Goal: Information Seeking & Learning: Obtain resource

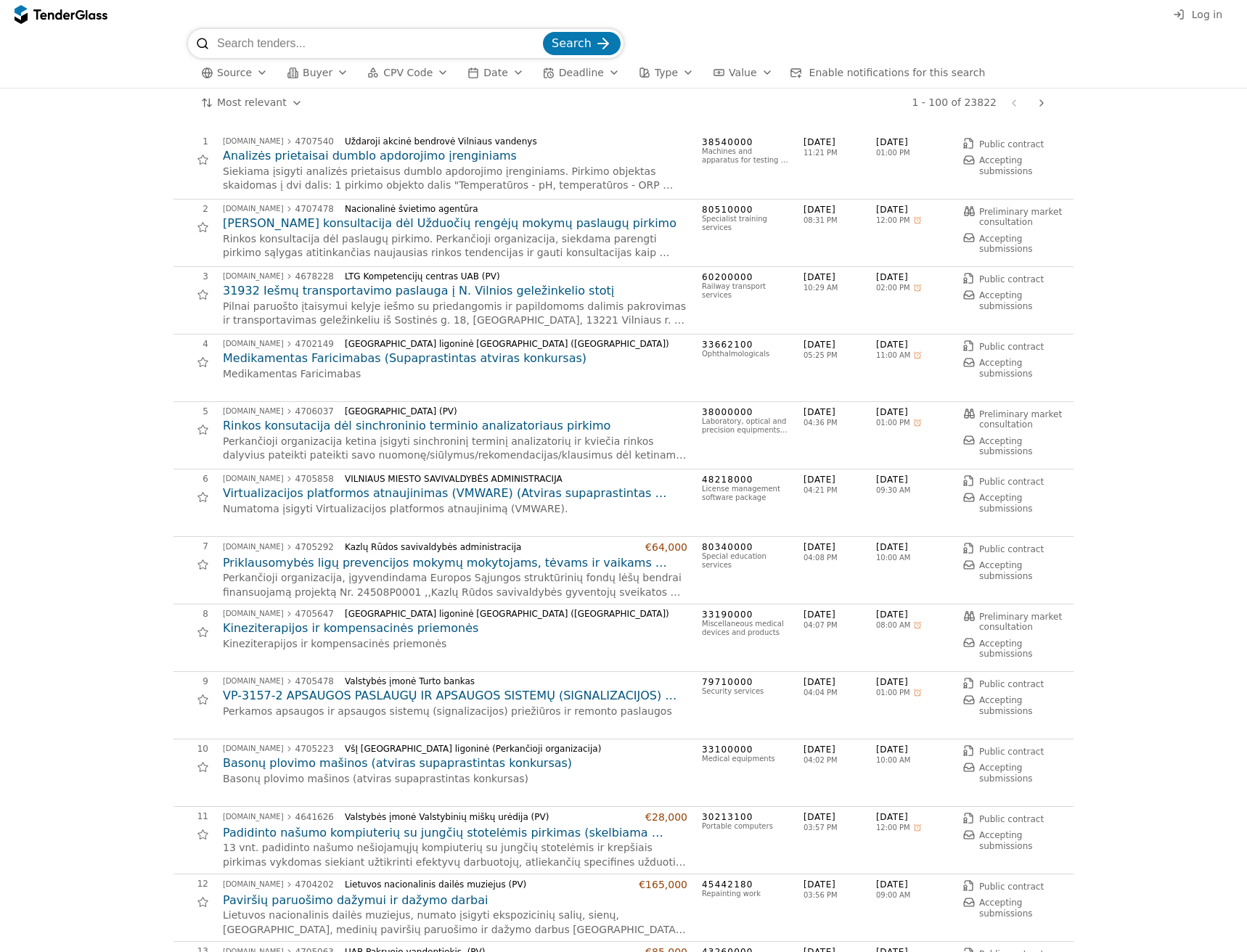
click at [315, 37] on input "search" at bounding box center [378, 44] width 323 height 29
paste input "4679786"
type input "4679786"
click at [596, 37] on div "submit" at bounding box center [603, 44] width 57 height 57
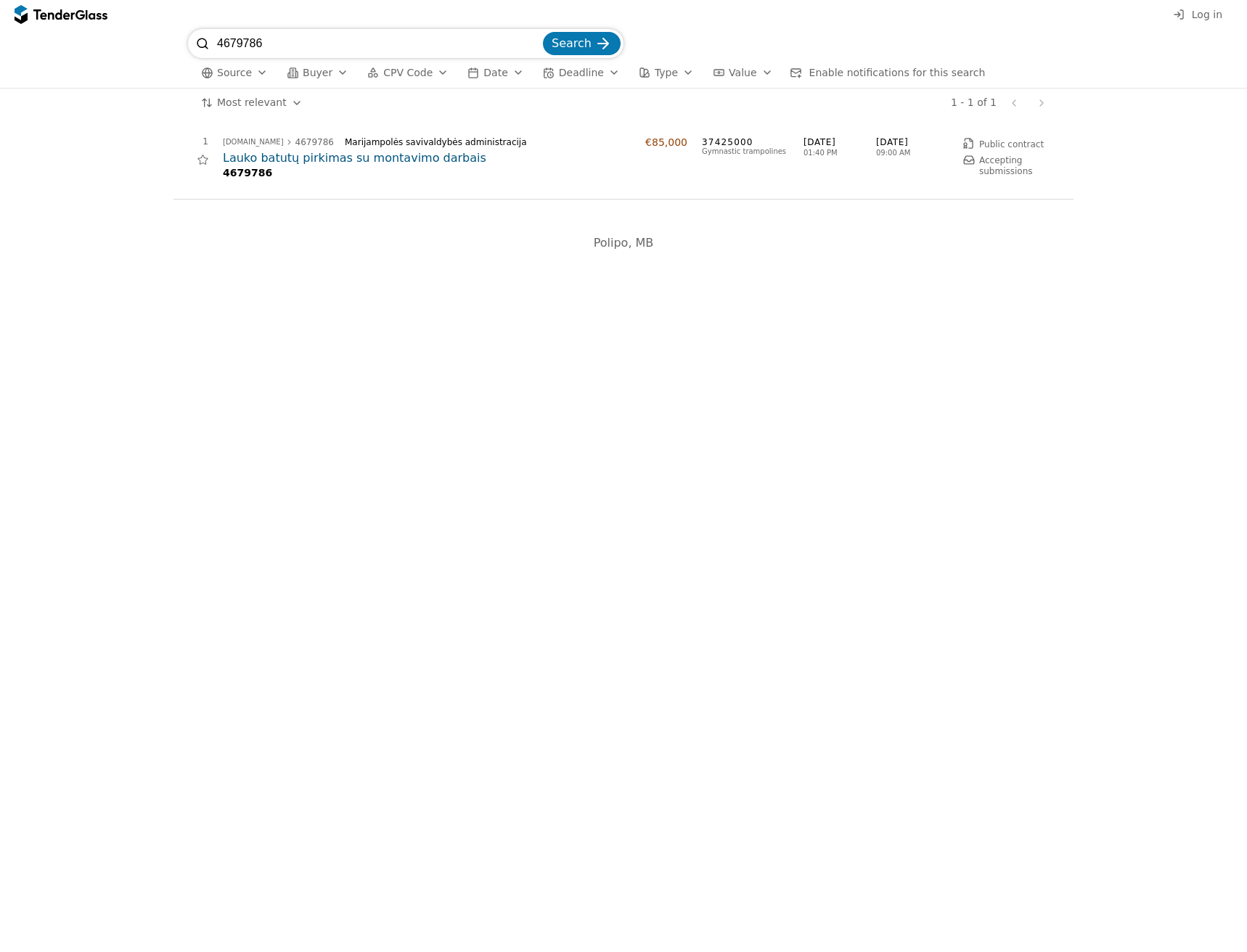
click at [272, 153] on h2 "Lauko batutų pirkimas su montavimo darbais" at bounding box center [455, 158] width 465 height 16
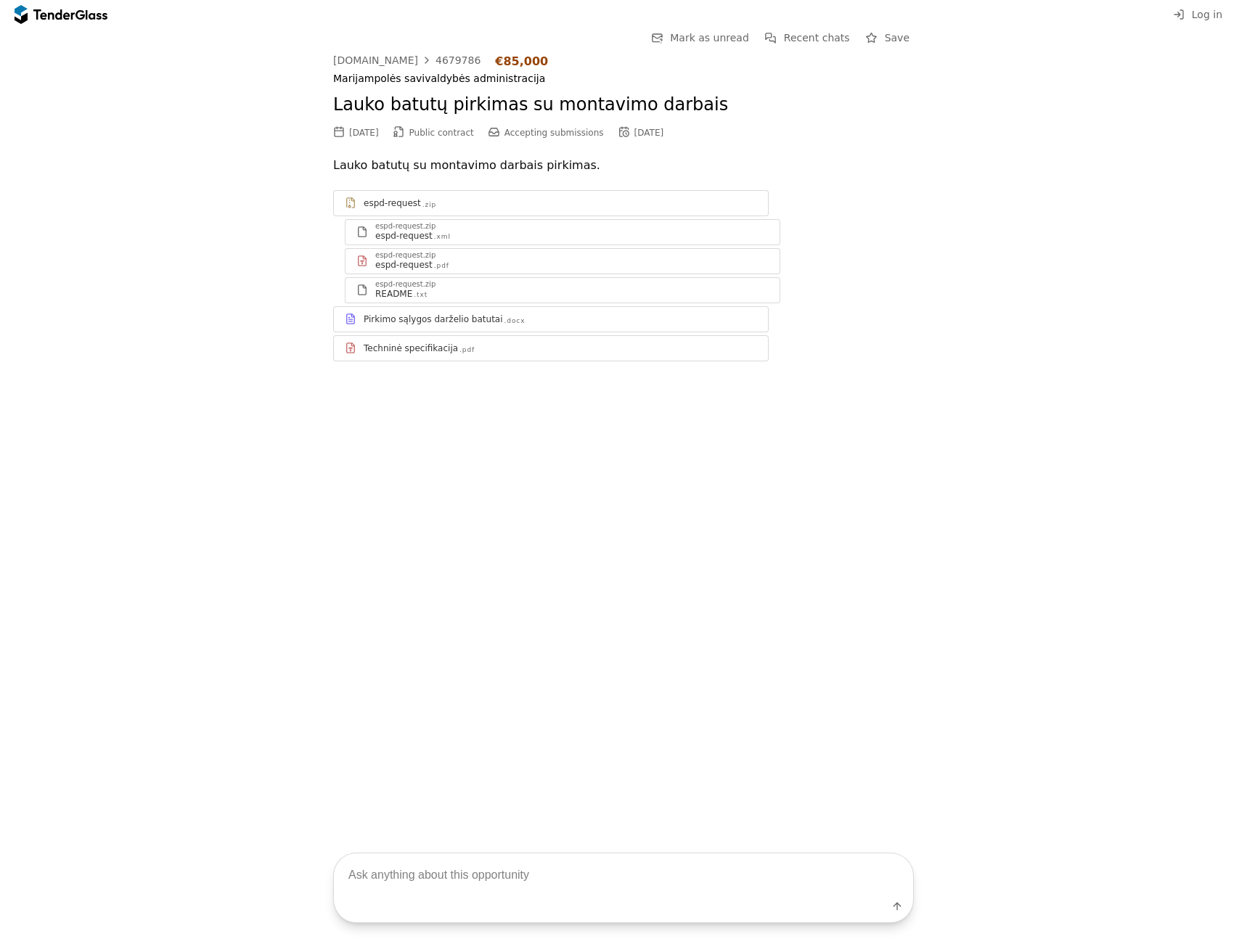
click at [406, 342] on div at bounding box center [560, 342] width 393 height 1
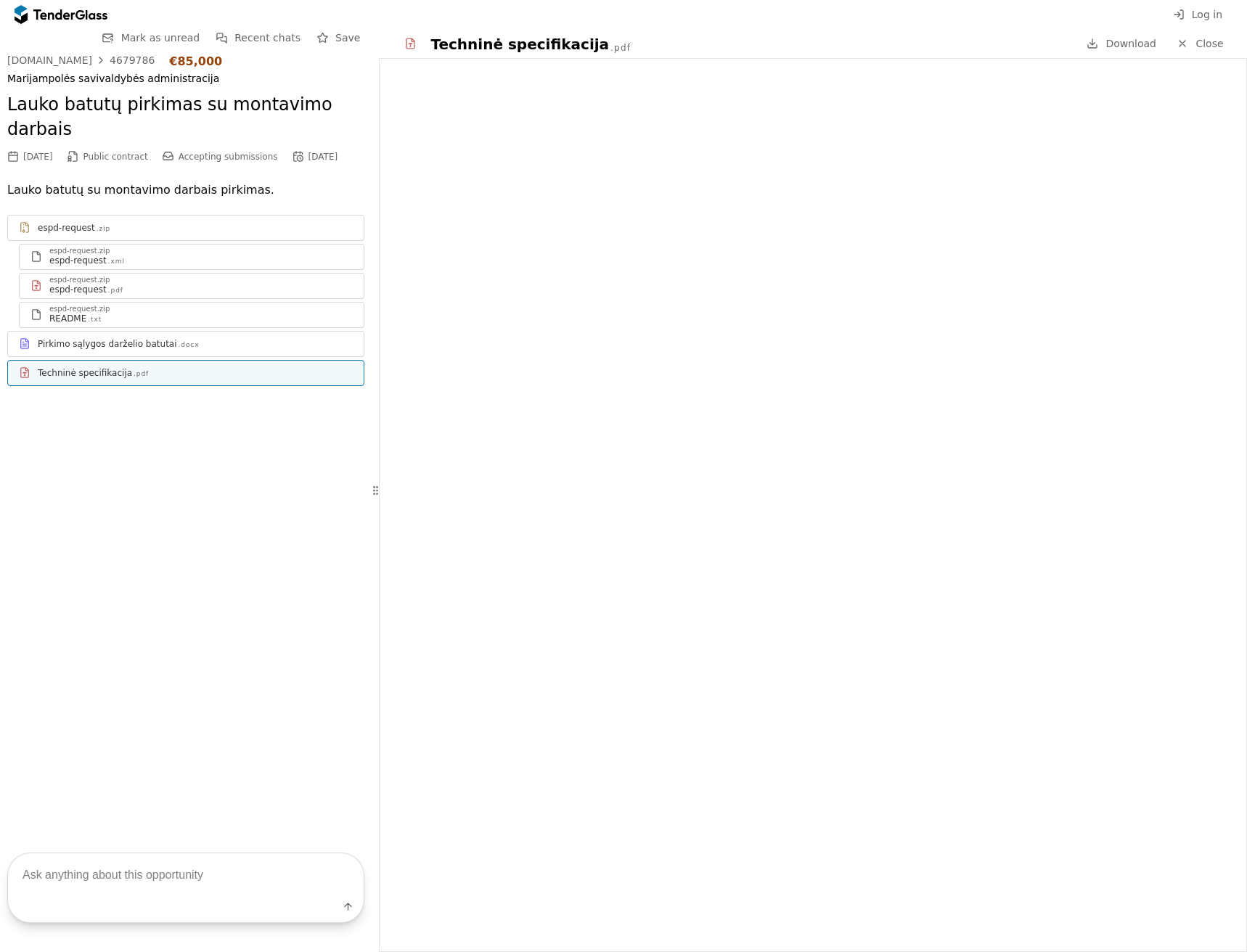
click at [76, 338] on div "Pirkimo sąlygos darželio batutai" at bounding box center [107, 344] width 139 height 12
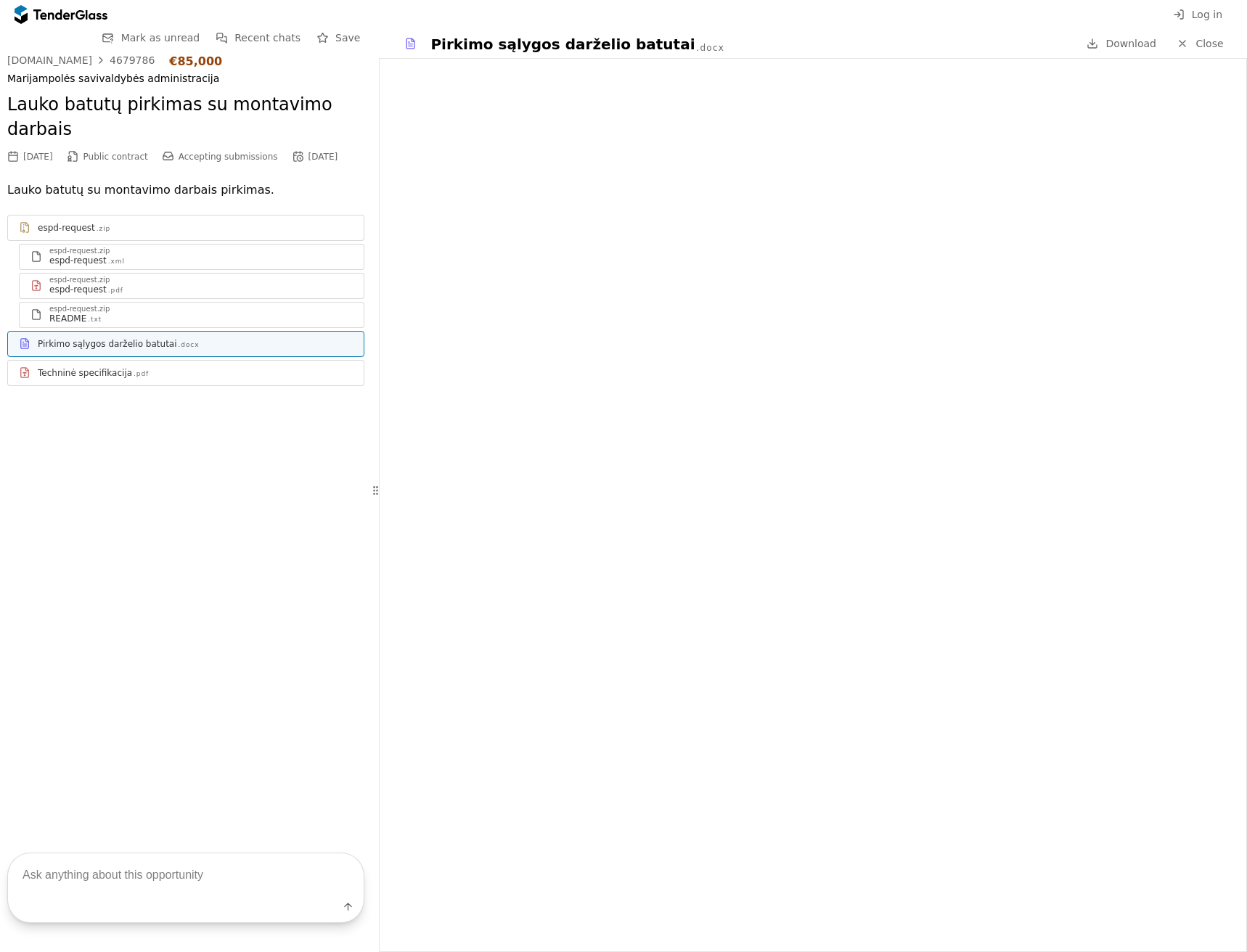
click at [70, 277] on div "espd-request.zip" at bounding box center [79, 280] width 60 height 7
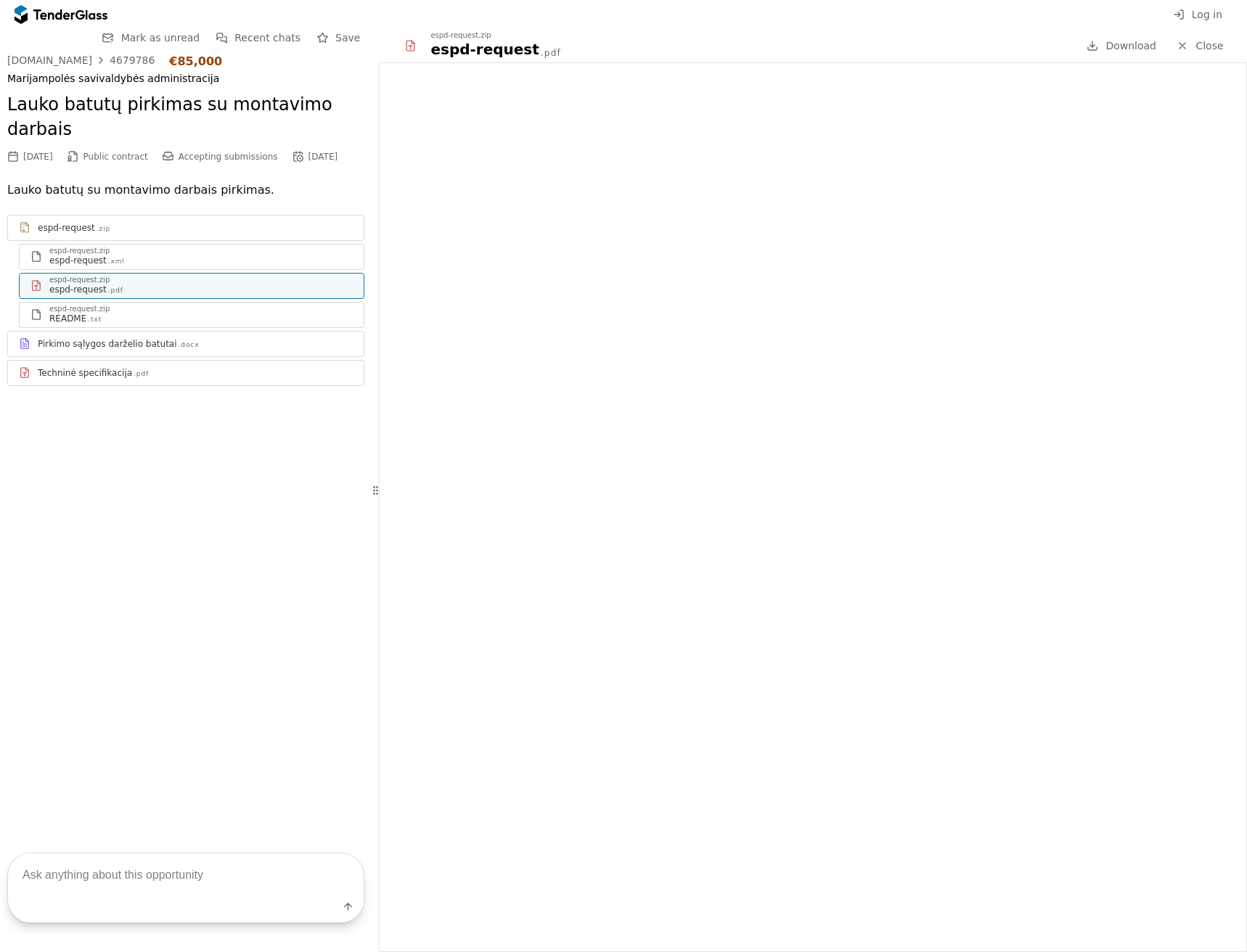
click at [112, 338] on div "Pirkimo sąlygos darželio batutai" at bounding box center [107, 344] width 139 height 12
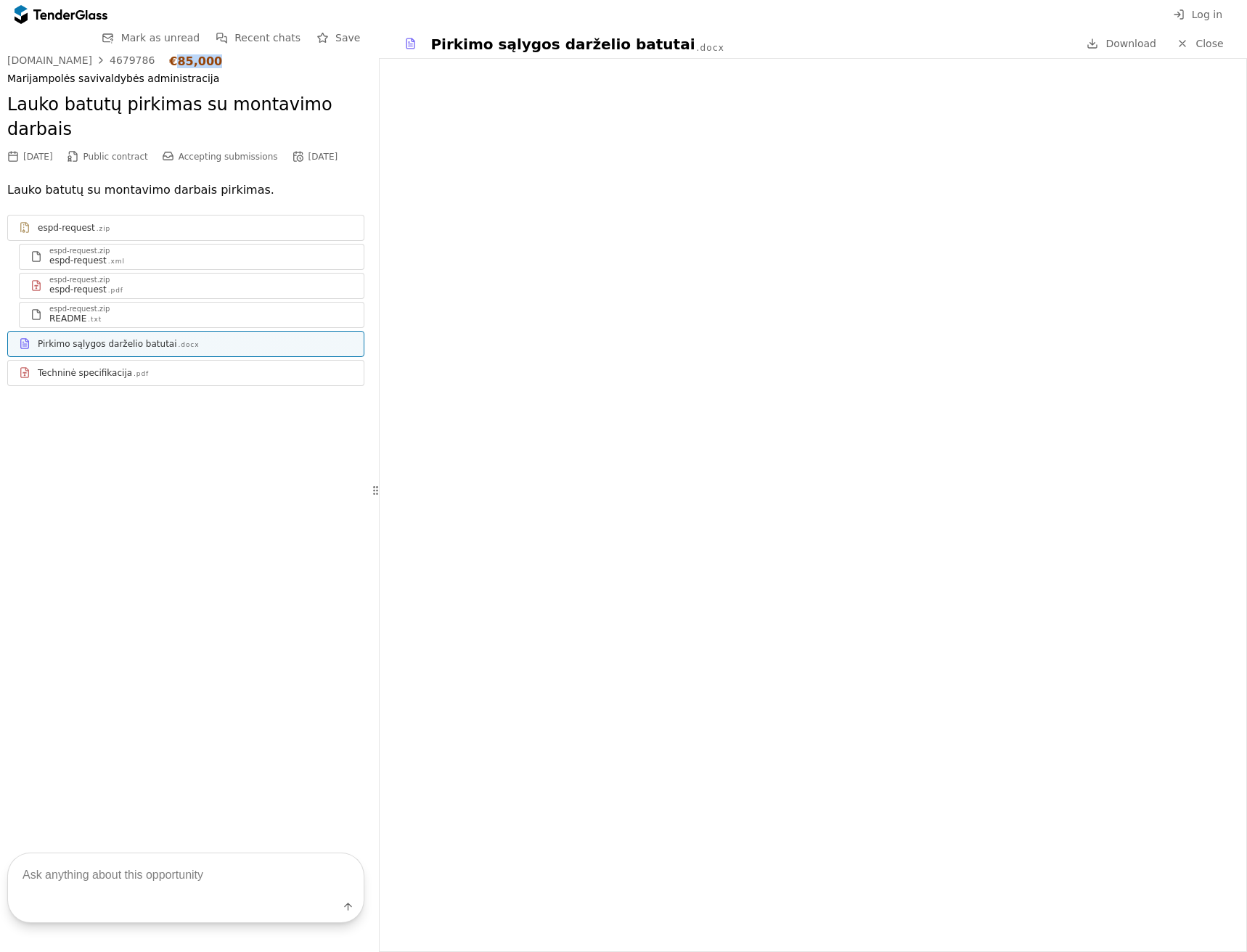
drag, startPoint x: 154, startPoint y: 63, endPoint x: 211, endPoint y: 62, distance: 57.0
click at [211, 62] on div "[DOMAIN_NAME] 4679786 €85,000" at bounding box center [186, 61] width 357 height 14
click at [81, 360] on link "Techninė specifikacija .pdf" at bounding box center [186, 373] width 357 height 26
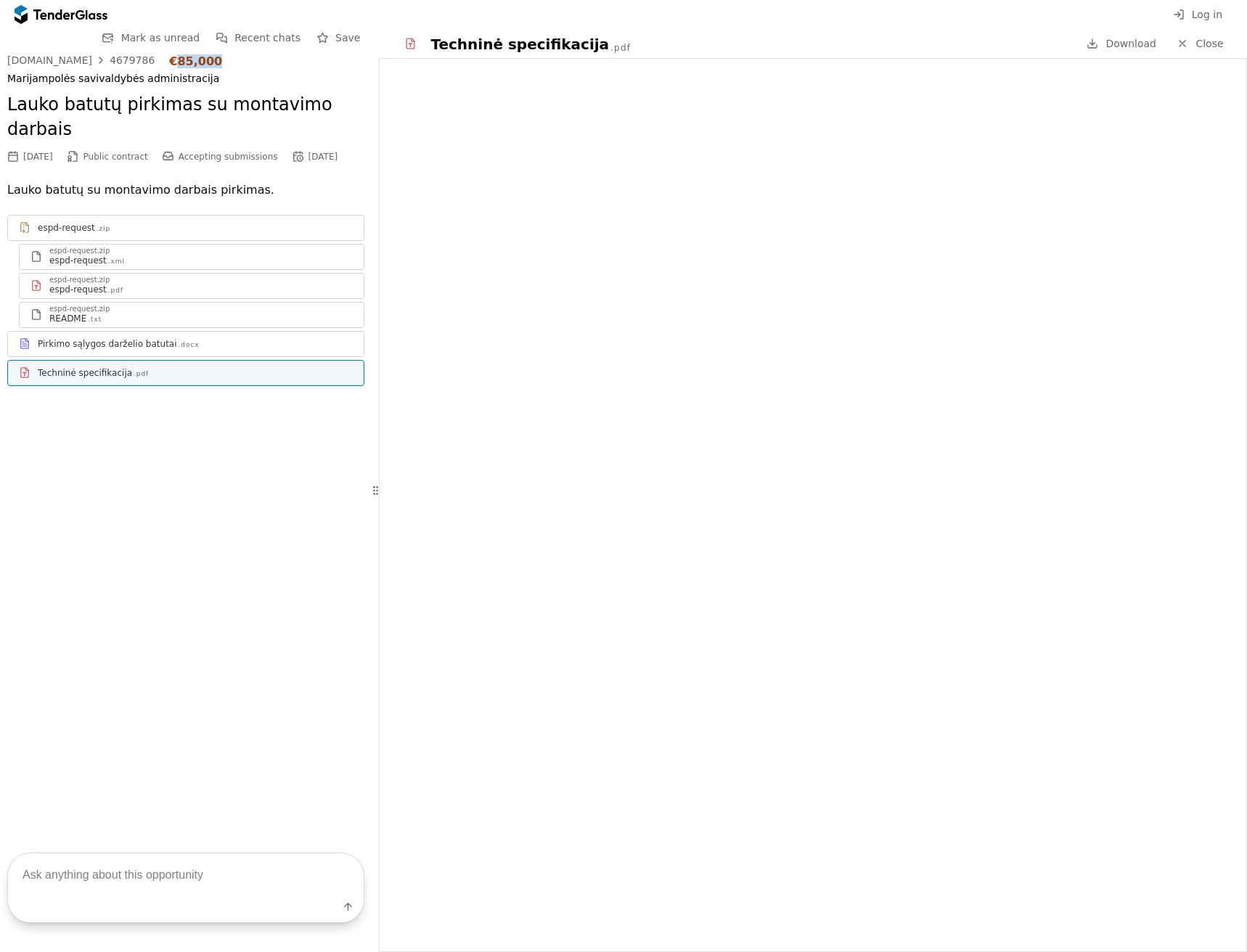
click at [71, 338] on div "Pirkimo sąlygos darželio batutai" at bounding box center [107, 344] width 139 height 12
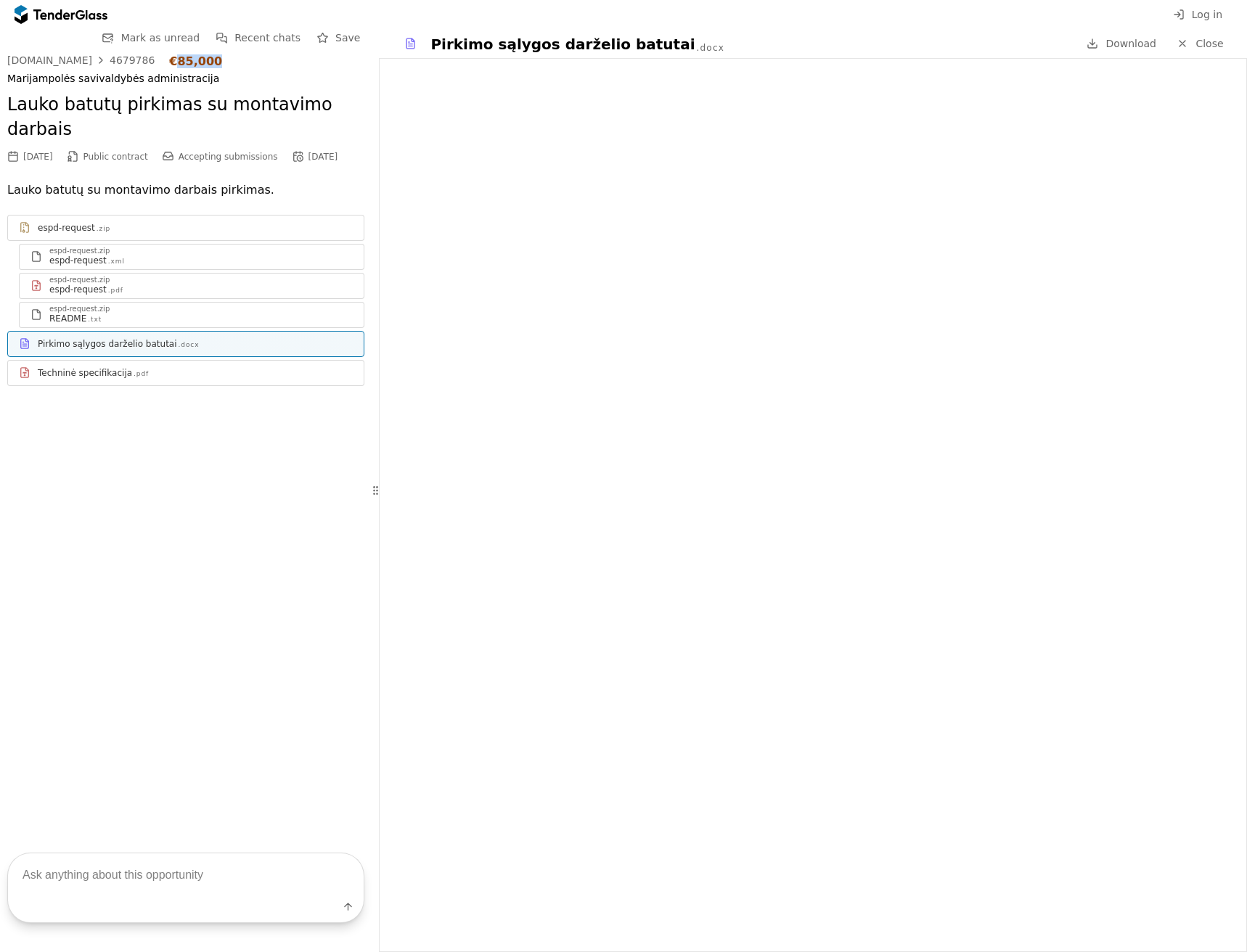
click at [66, 367] on div "Techninė specifikacija" at bounding box center [85, 373] width 95 height 12
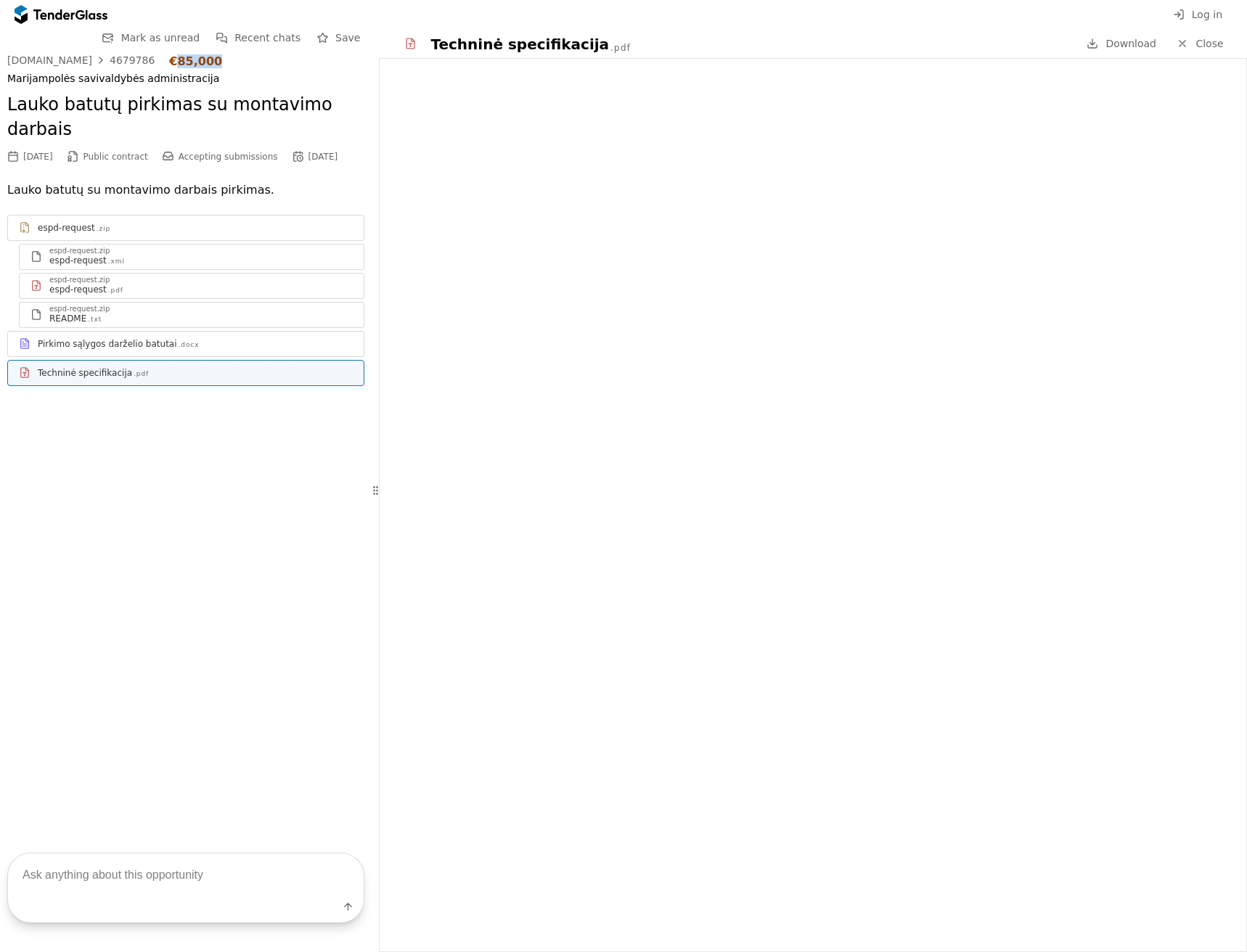
click at [85, 337] on div at bounding box center [195, 337] width 315 height 1
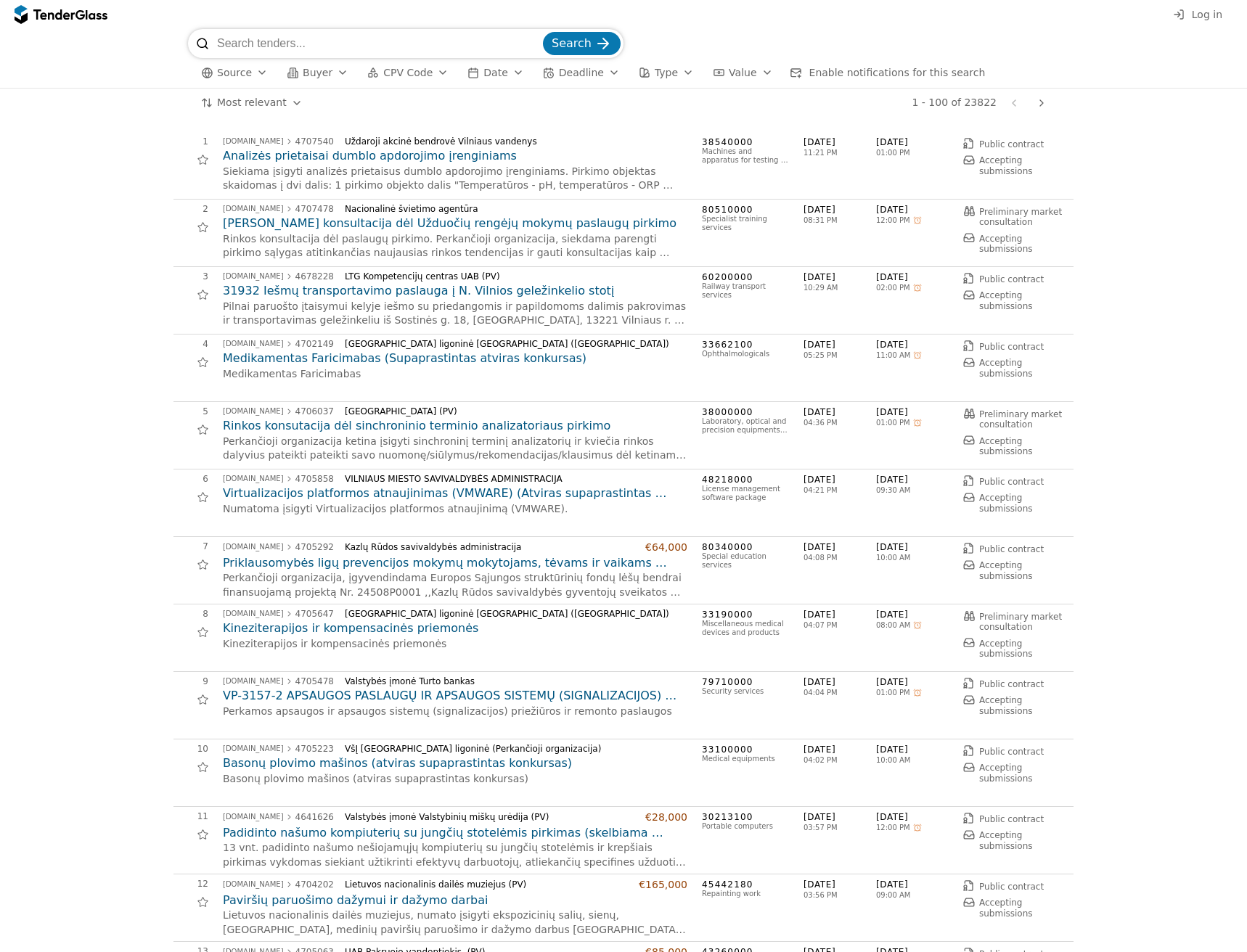
click at [274, 42] on input "search" at bounding box center [378, 44] width 323 height 29
paste input "4502702"
type input "4502702"
click at [579, 41] on span "Search" at bounding box center [571, 43] width 40 height 14
